Goal: Information Seeking & Learning: Learn about a topic

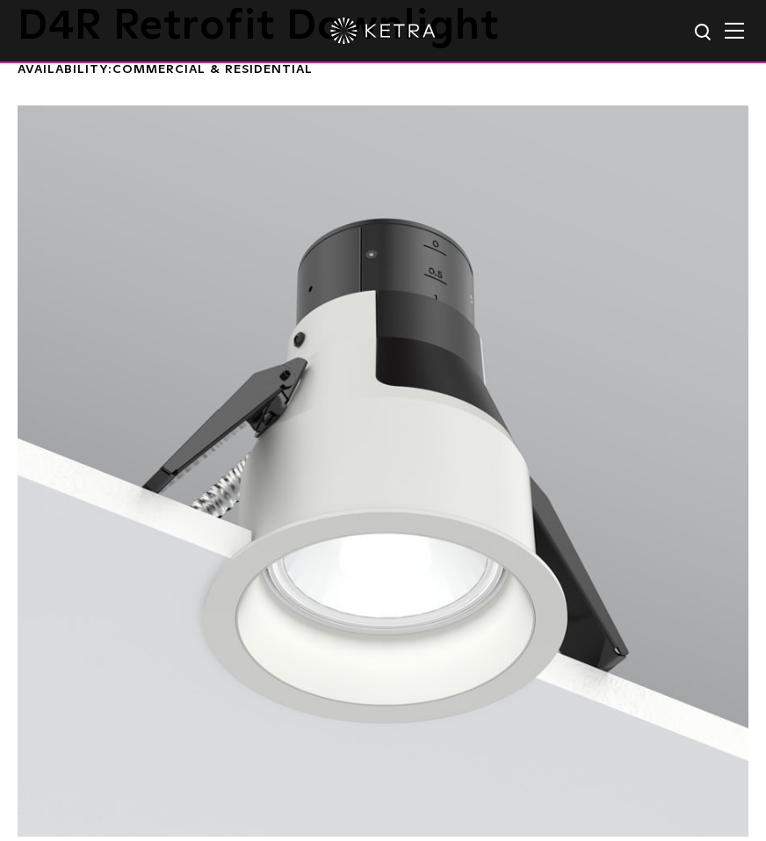
scroll to position [527, 0]
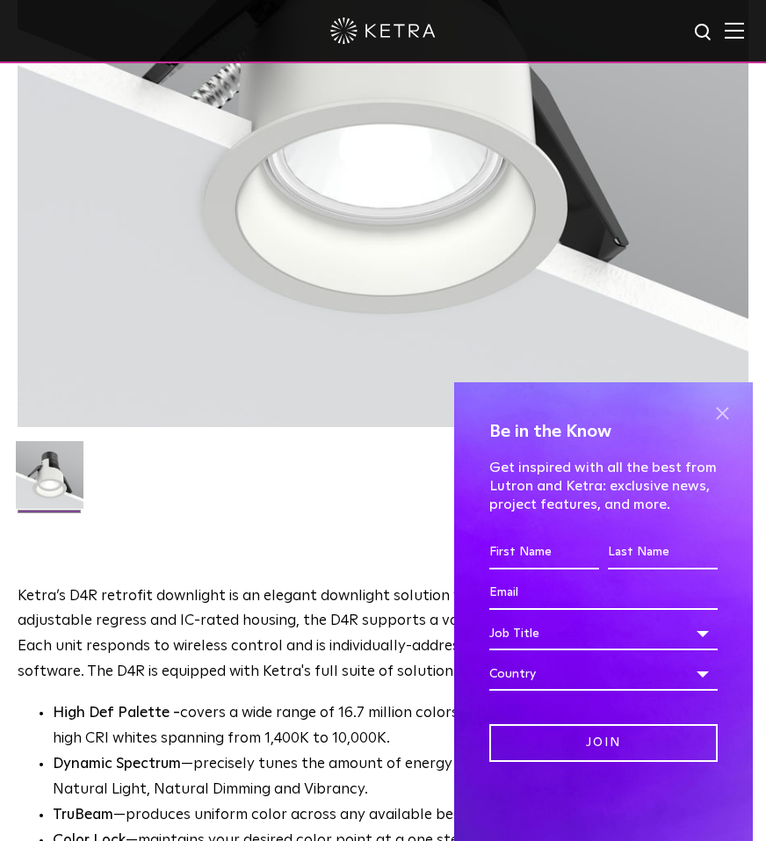
click at [721, 410] on span at bounding box center [722, 413] width 26 height 26
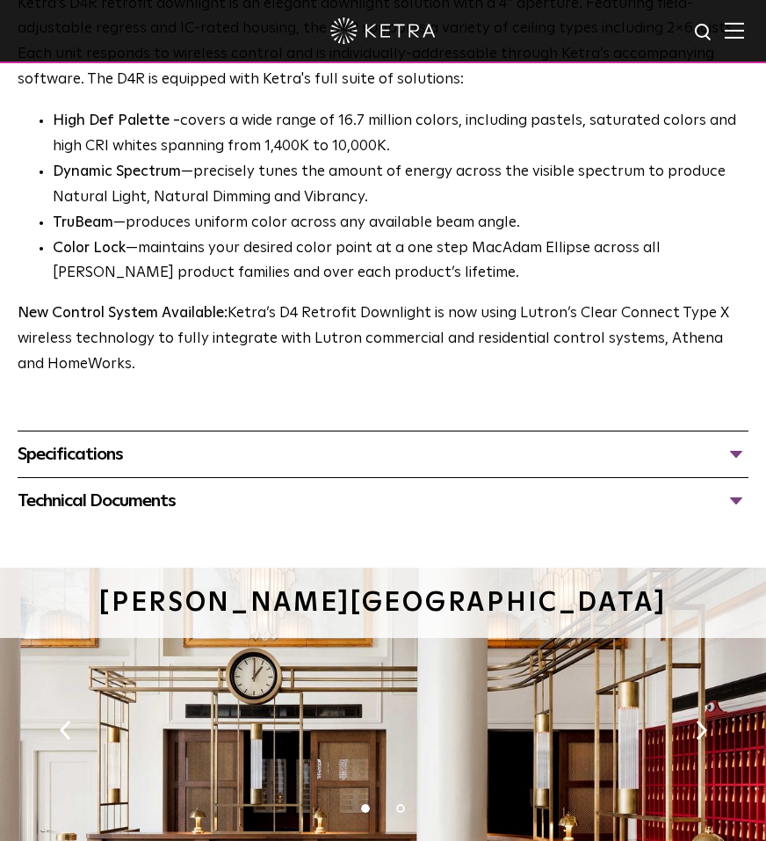
scroll to position [1142, 0]
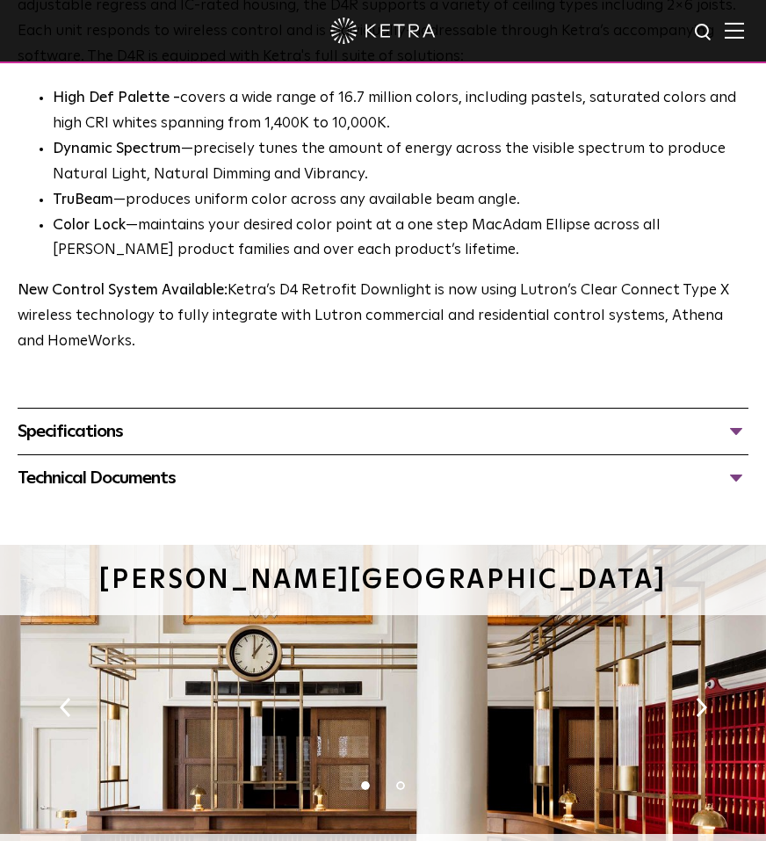
click at [507, 417] on div "Specifications" at bounding box center [383, 431] width 731 height 28
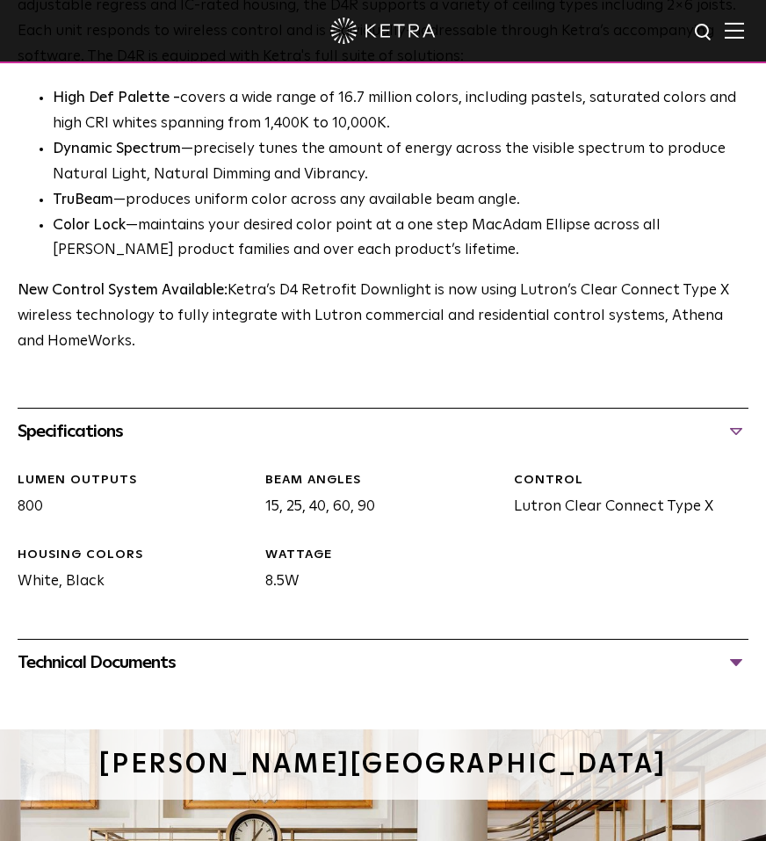
click at [440, 671] on div "Technical Documents" at bounding box center [383, 663] width 731 height 28
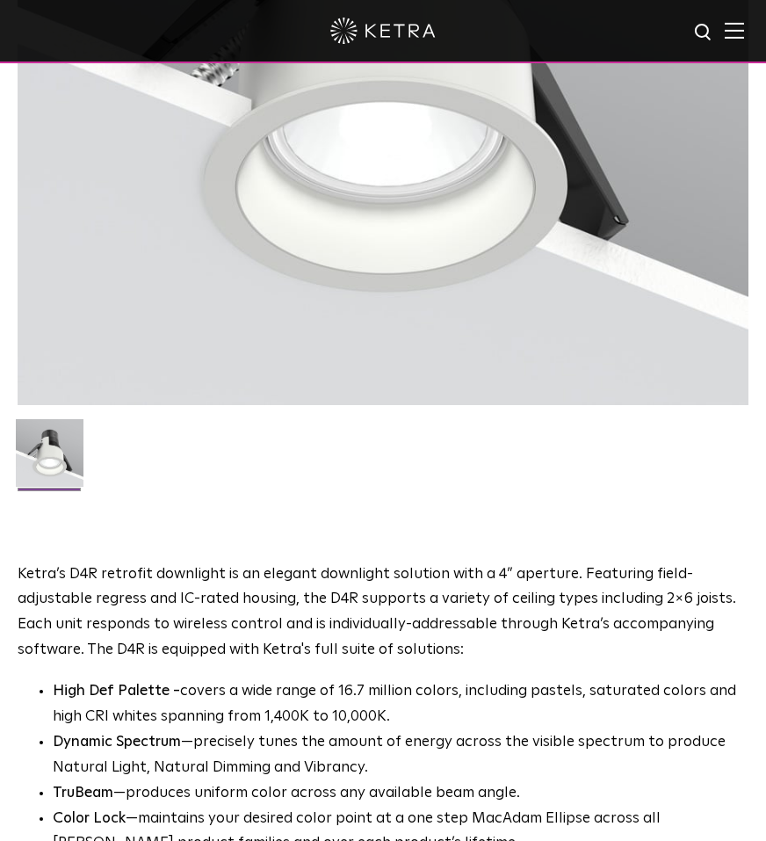
scroll to position [615, 0]
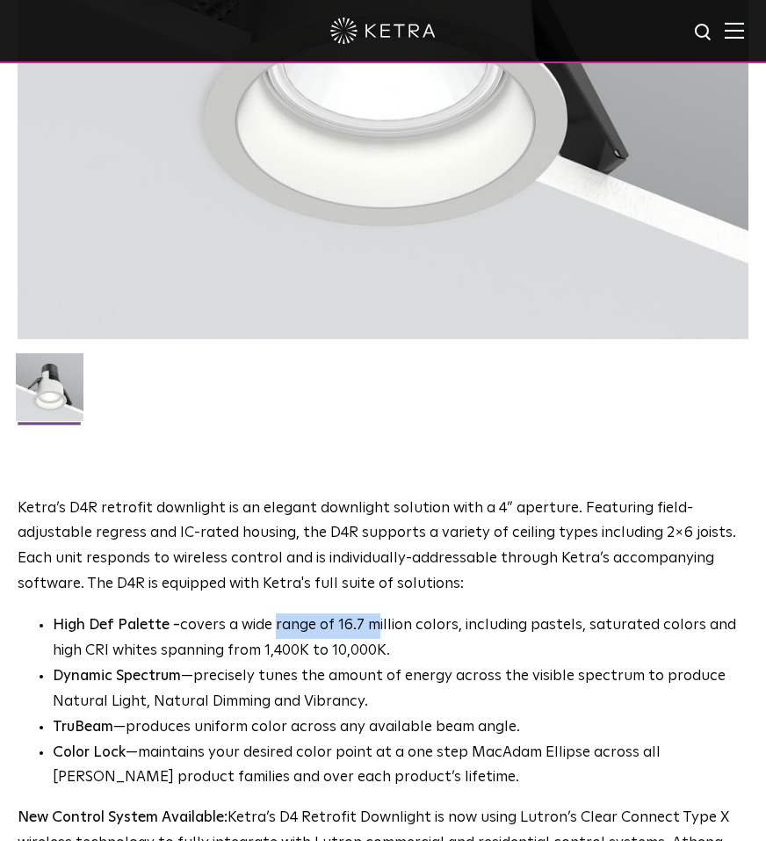
drag, startPoint x: 373, startPoint y: 633, endPoint x: 440, endPoint y: 622, distance: 67.6
click at [292, 626] on p "High Def Palette - covers a wide range of 16.7 million colors, including pastel…" at bounding box center [401, 638] width 696 height 51
drag, startPoint x: 438, startPoint y: 620, endPoint x: 423, endPoint y: 620, distance: 14.9
click at [435, 620] on p "High Def Palette - covers a wide range of 16.7 million colors, including pastel…" at bounding box center [401, 638] width 696 height 51
click at [343, 624] on p "High Def Palette - covers a wide range of 16.7 million colors, including pastel…" at bounding box center [401, 638] width 696 height 51
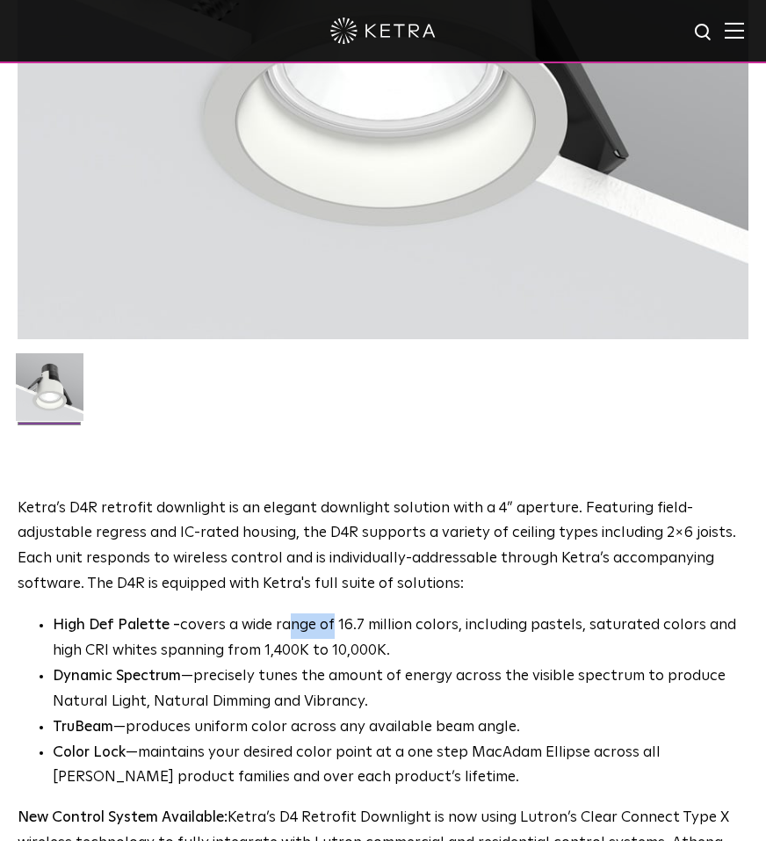
drag, startPoint x: 306, startPoint y: 622, endPoint x: 488, endPoint y: 612, distance: 182.2
click at [279, 622] on p "High Def Palette - covers a wide range of 16.7 million colors, including pastel…" at bounding box center [401, 638] width 696 height 51
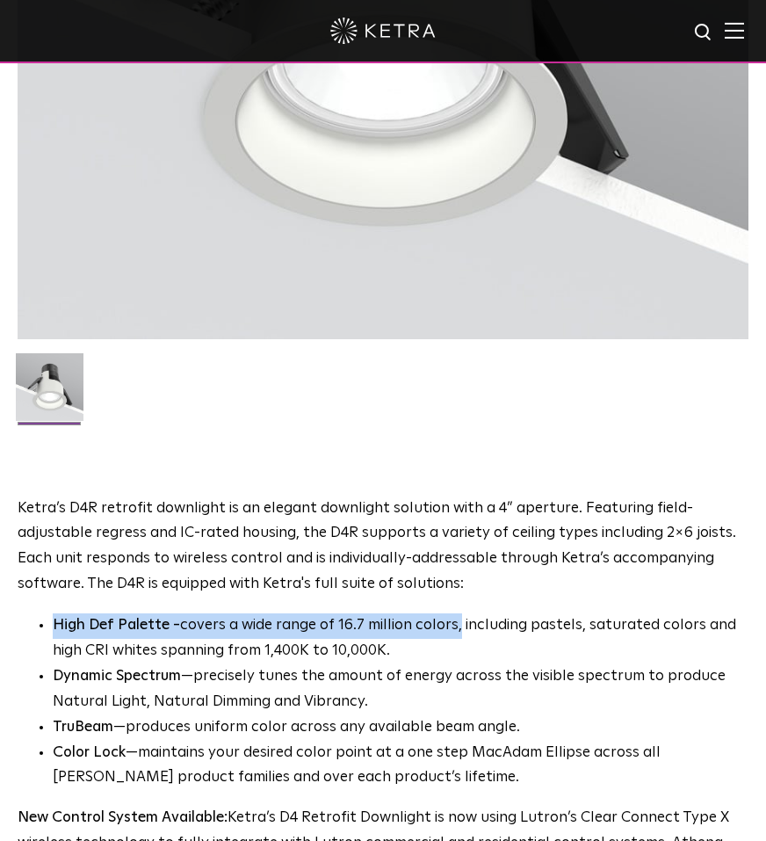
drag, startPoint x: 488, startPoint y: 612, endPoint x: 558, endPoint y: 596, distance: 72.1
click at [555, 600] on div "Ketra’s D4R retrofit downlight is an elegant downlight solution with a 4” apert…" at bounding box center [383, 690] width 731 height 386
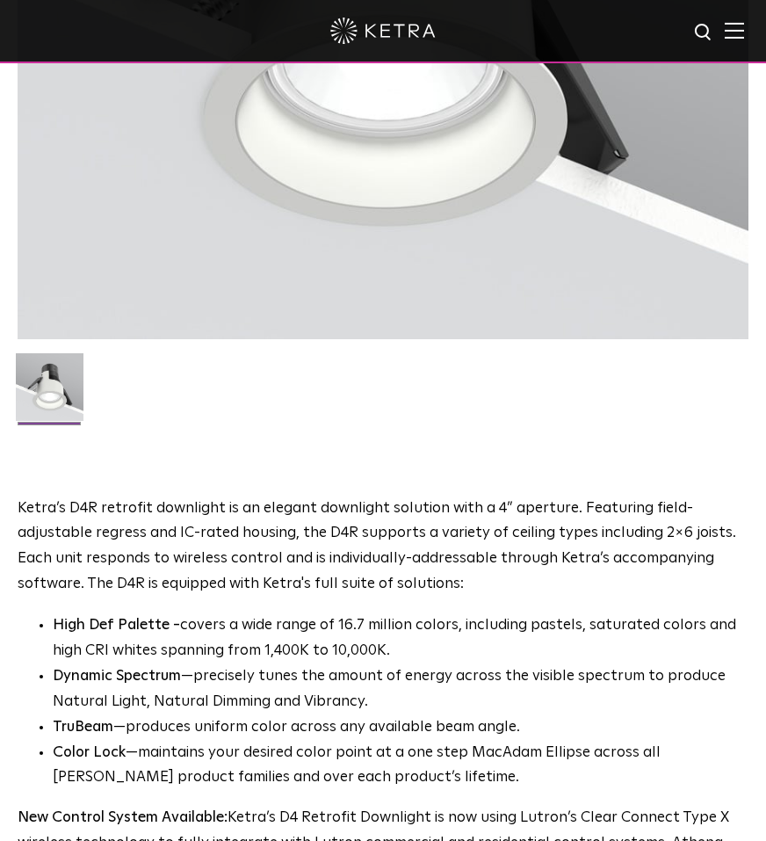
drag, startPoint x: 558, startPoint y: 596, endPoint x: 326, endPoint y: 596, distance: 232.0
click at [497, 596] on p "Ketra’s D4R retrofit downlight is an elegant downlight solution with a 4” apert…" at bounding box center [383, 548] width 731 height 102
drag, startPoint x: 263, startPoint y: 597, endPoint x: 579, endPoint y: 559, distance: 318.6
click at [301, 593] on p "Ketra’s D4R retrofit downlight is an elegant downlight solution with a 4” apert…" at bounding box center [383, 548] width 731 height 102
drag, startPoint x: 579, startPoint y: 559, endPoint x: 402, endPoint y: 454, distance: 205.3
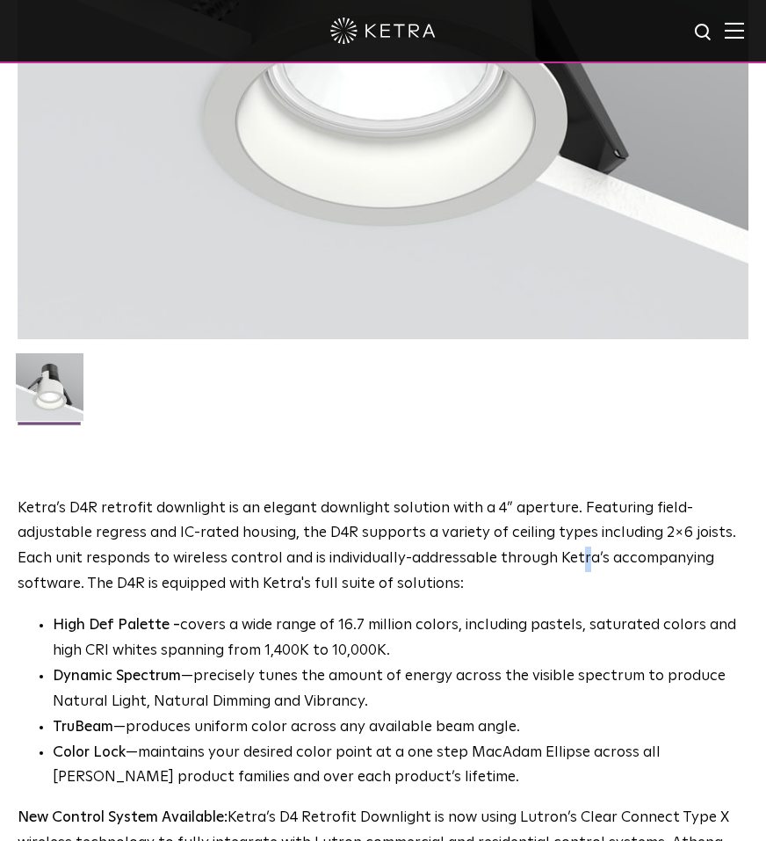
click at [576, 559] on p "Ketra’s D4R retrofit downlight is an elegant downlight solution with a 4” apert…" at bounding box center [383, 548] width 731 height 102
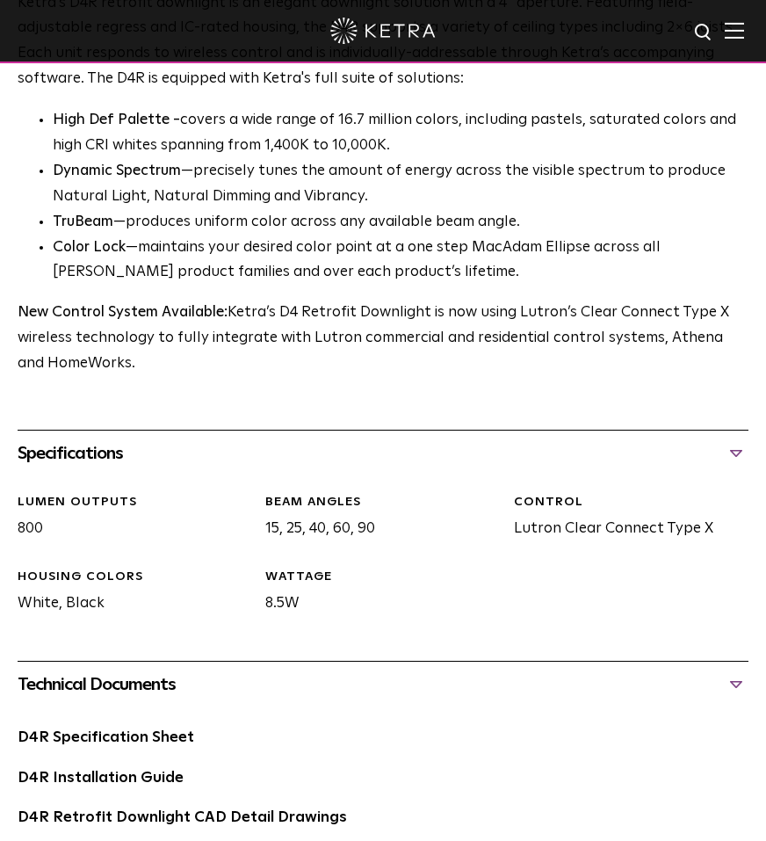
scroll to position [1230, 0]
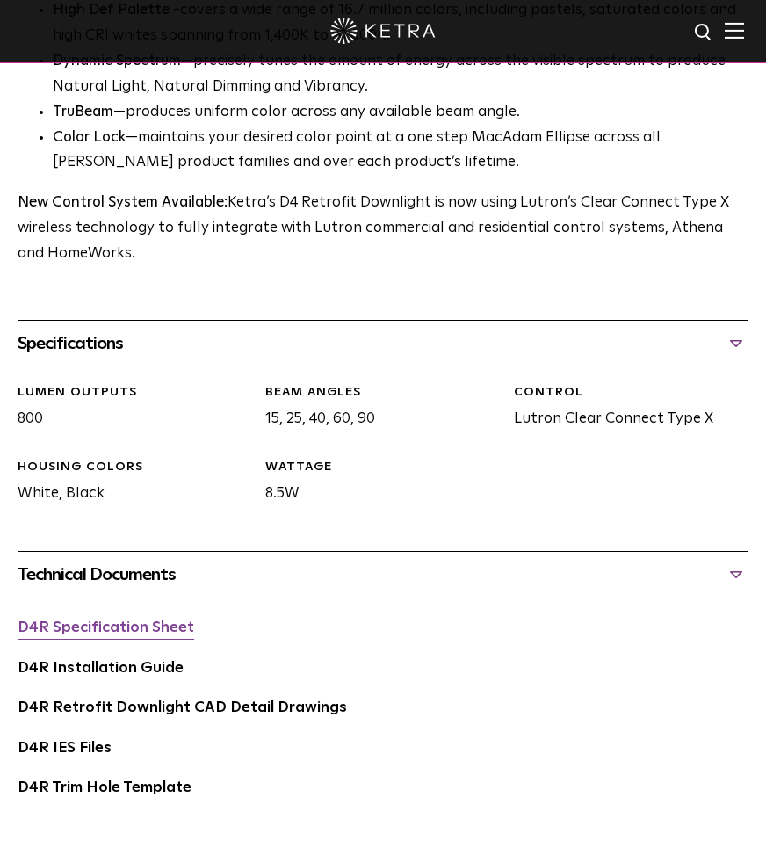
click at [135, 625] on link "D4R Specification Sheet" at bounding box center [106, 627] width 177 height 15
